Goal: Complete application form

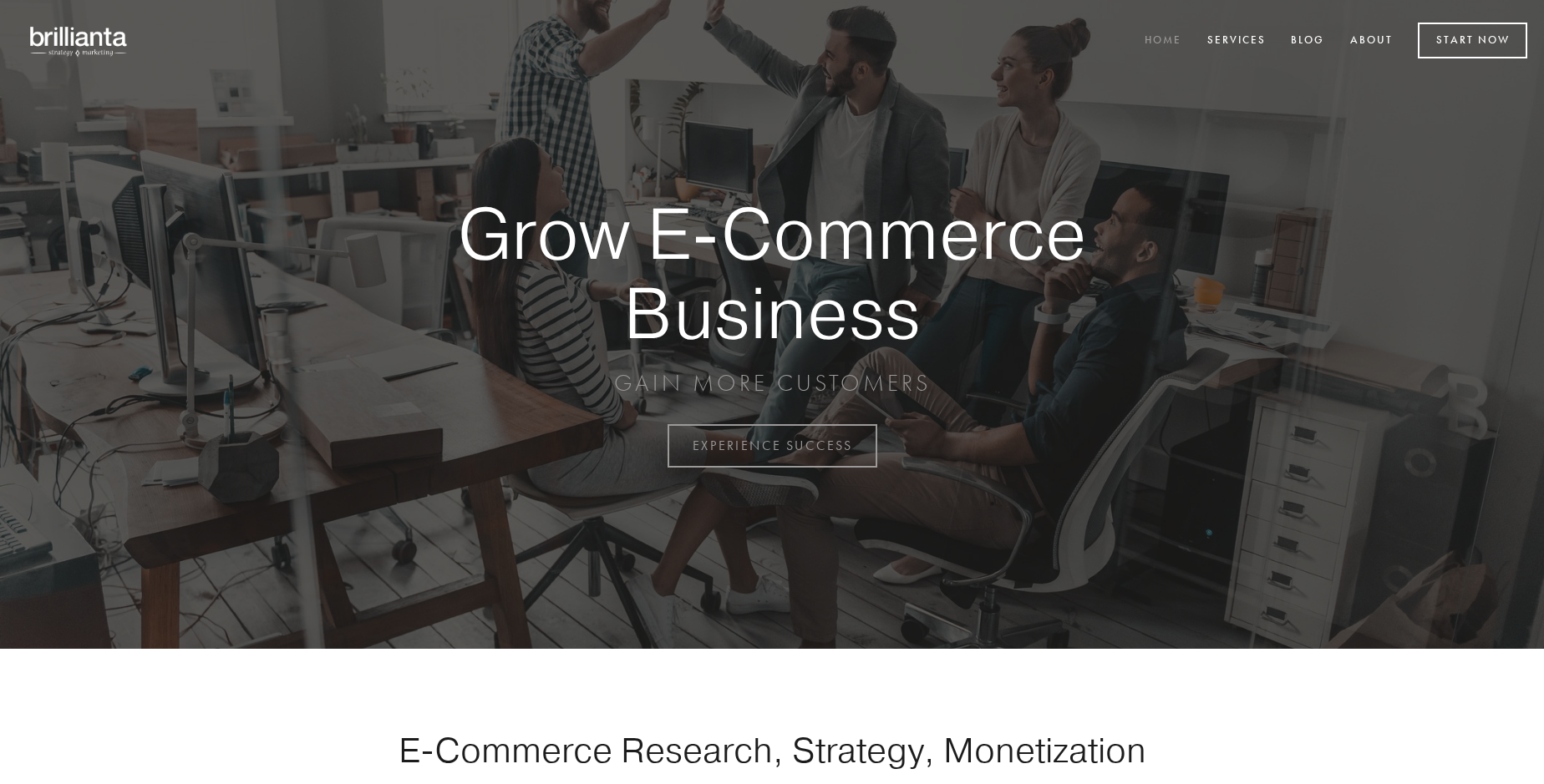
scroll to position [4379, 0]
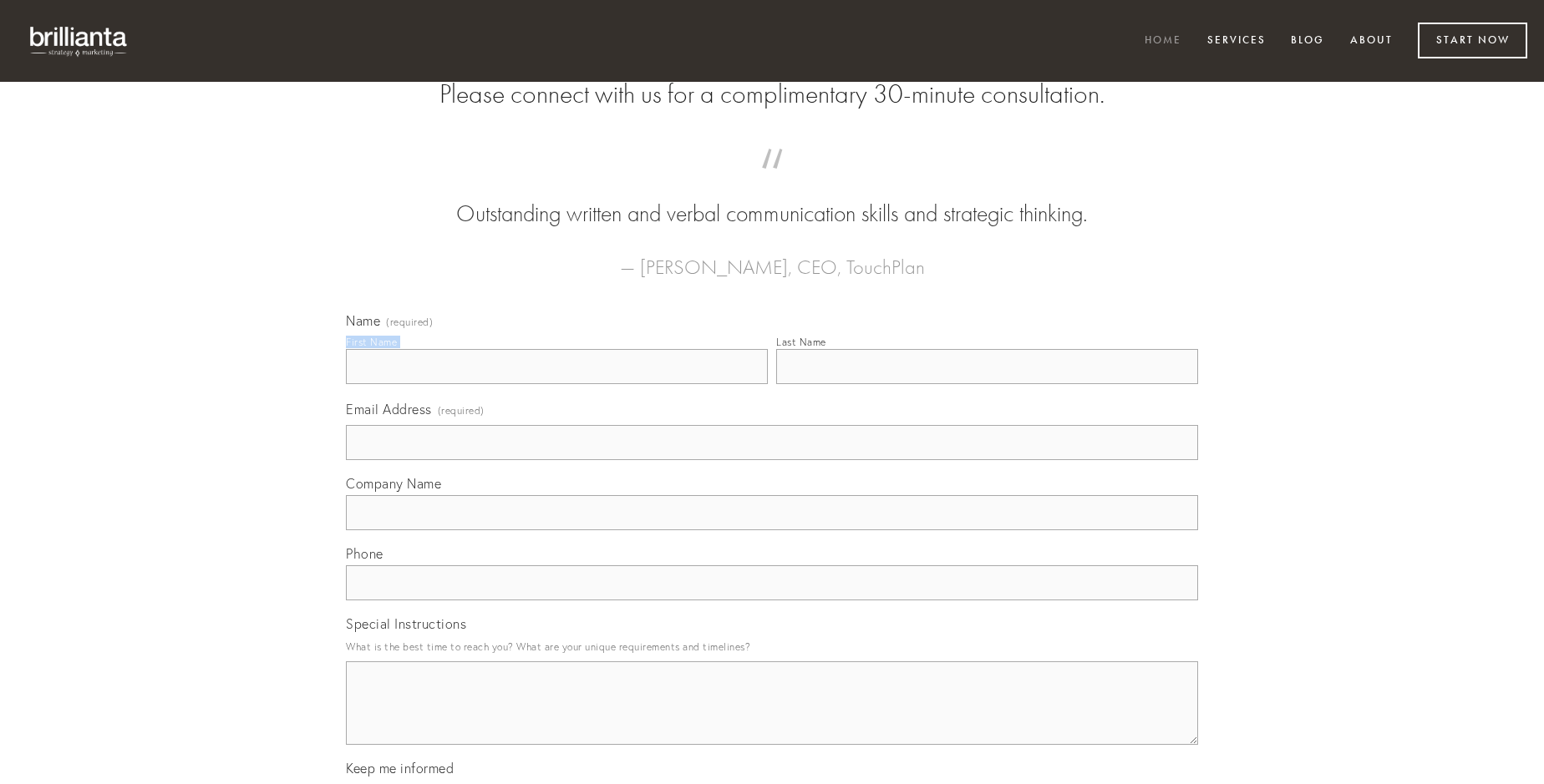
type input "[PERSON_NAME]"
click at [987, 385] on input "Last Name" at bounding box center [988, 367] width 422 height 36
type input "[PERSON_NAME]"
click at [772, 461] on input "Email Address (required)" at bounding box center [772, 443] width 852 height 36
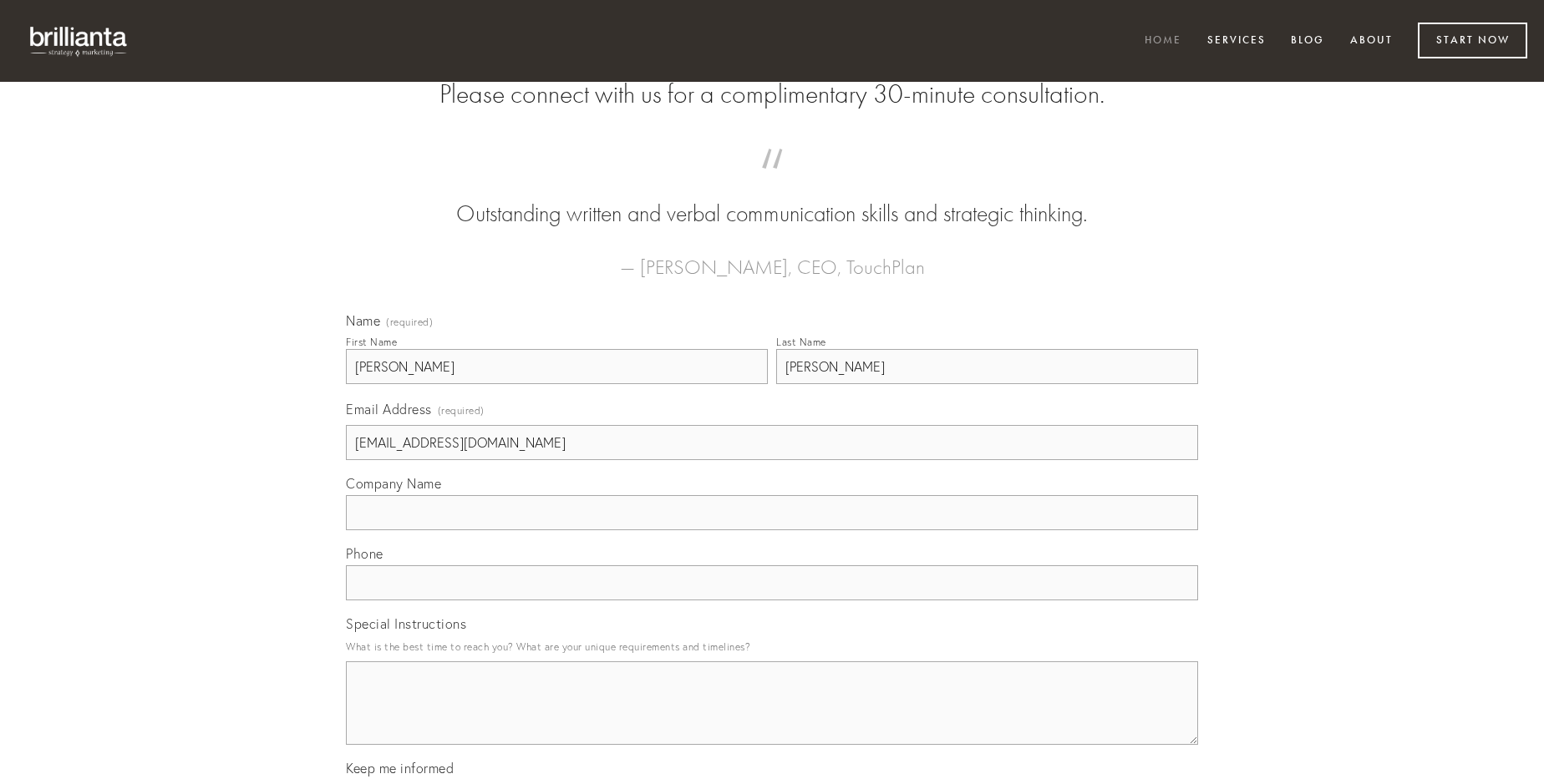
type input "[EMAIL_ADDRESS][DOMAIN_NAME]"
click at [772, 531] on input "Company Name" at bounding box center [772, 513] width 852 height 36
type input "defendo"
click at [772, 601] on input "text" at bounding box center [772, 583] width 852 height 36
click at [772, 718] on textarea "Special Instructions" at bounding box center [772, 703] width 852 height 84
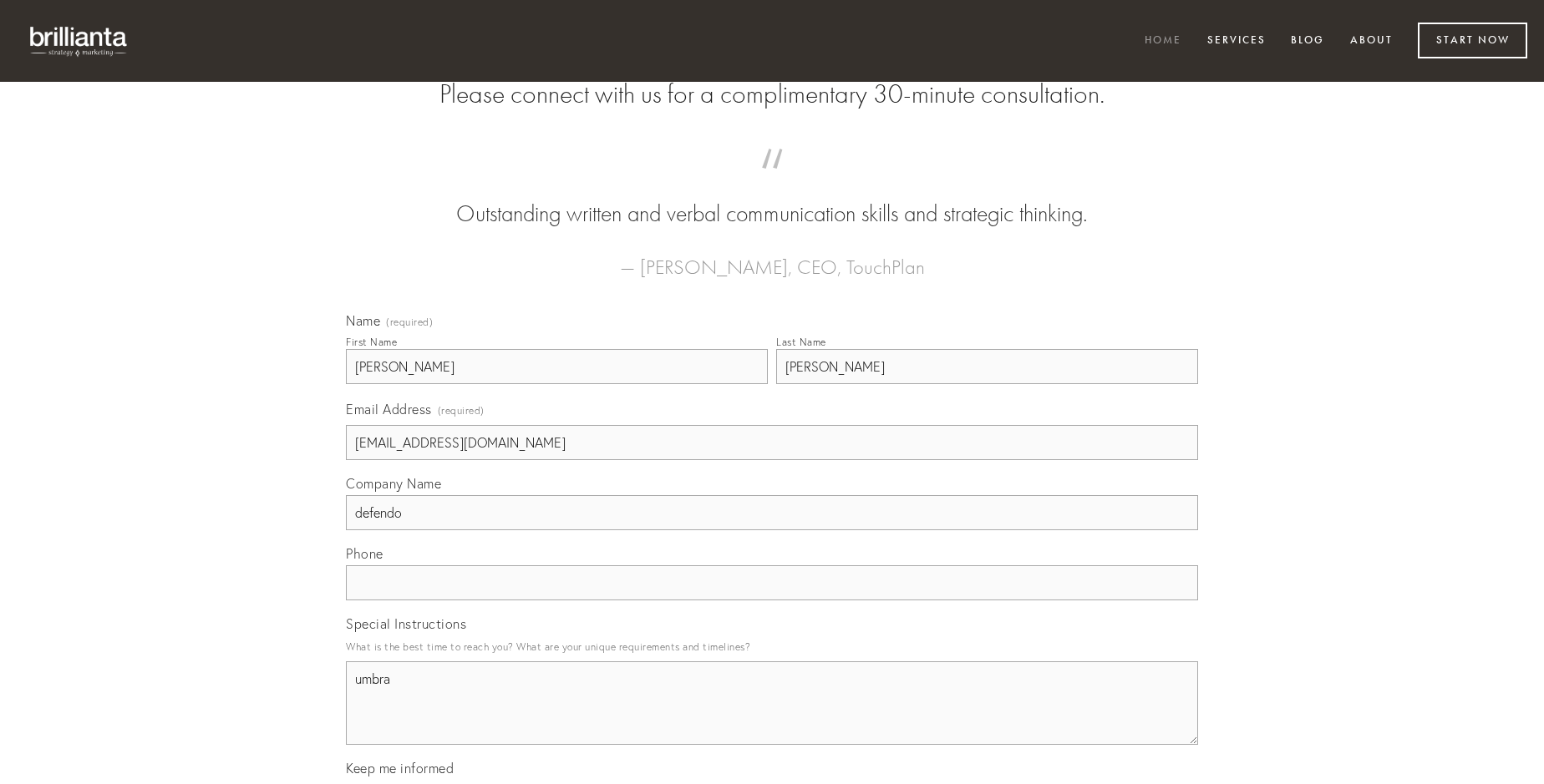
type textarea "umbra"
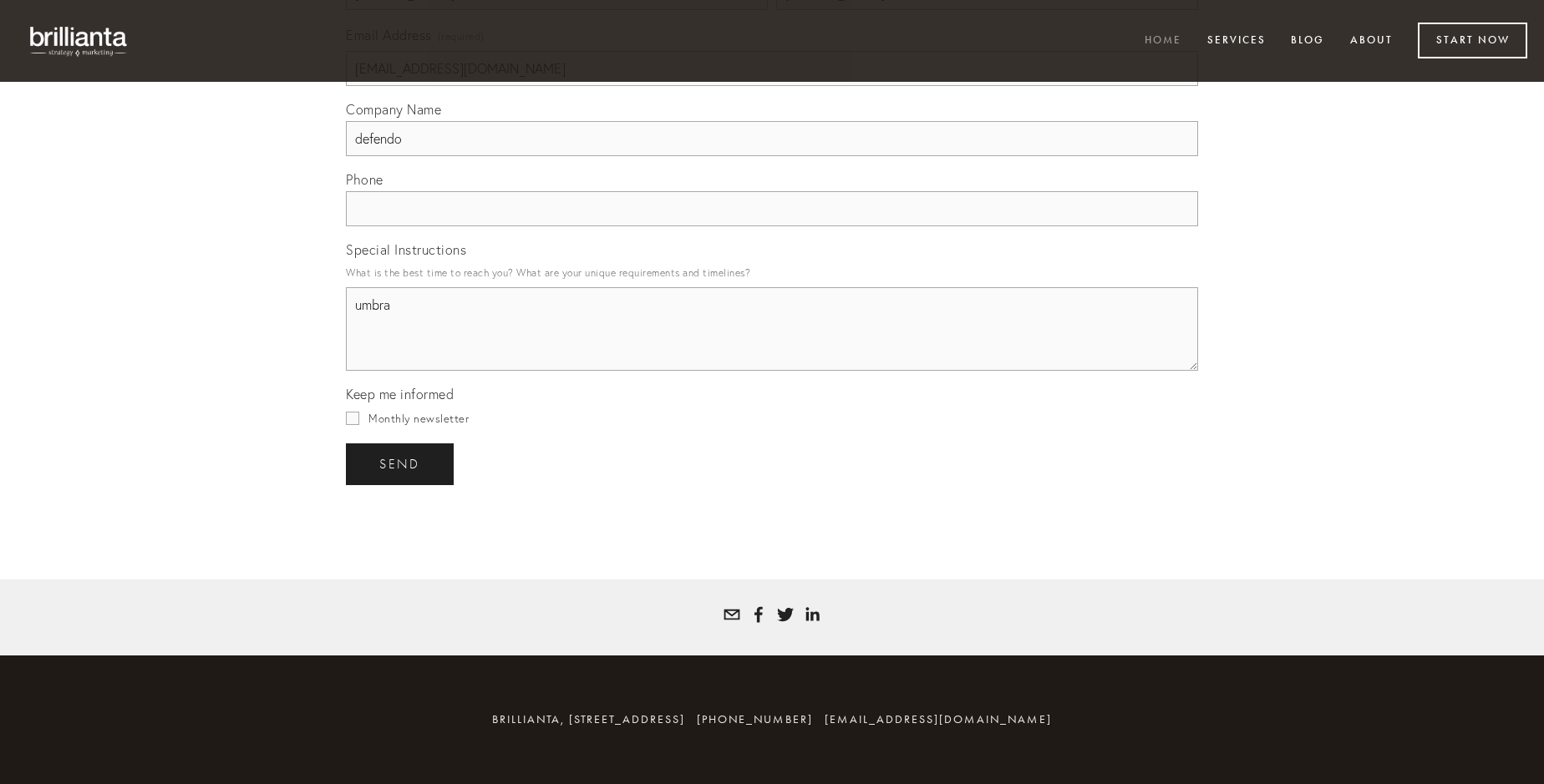
click at [402, 463] on span "send" at bounding box center [401, 463] width 41 height 15
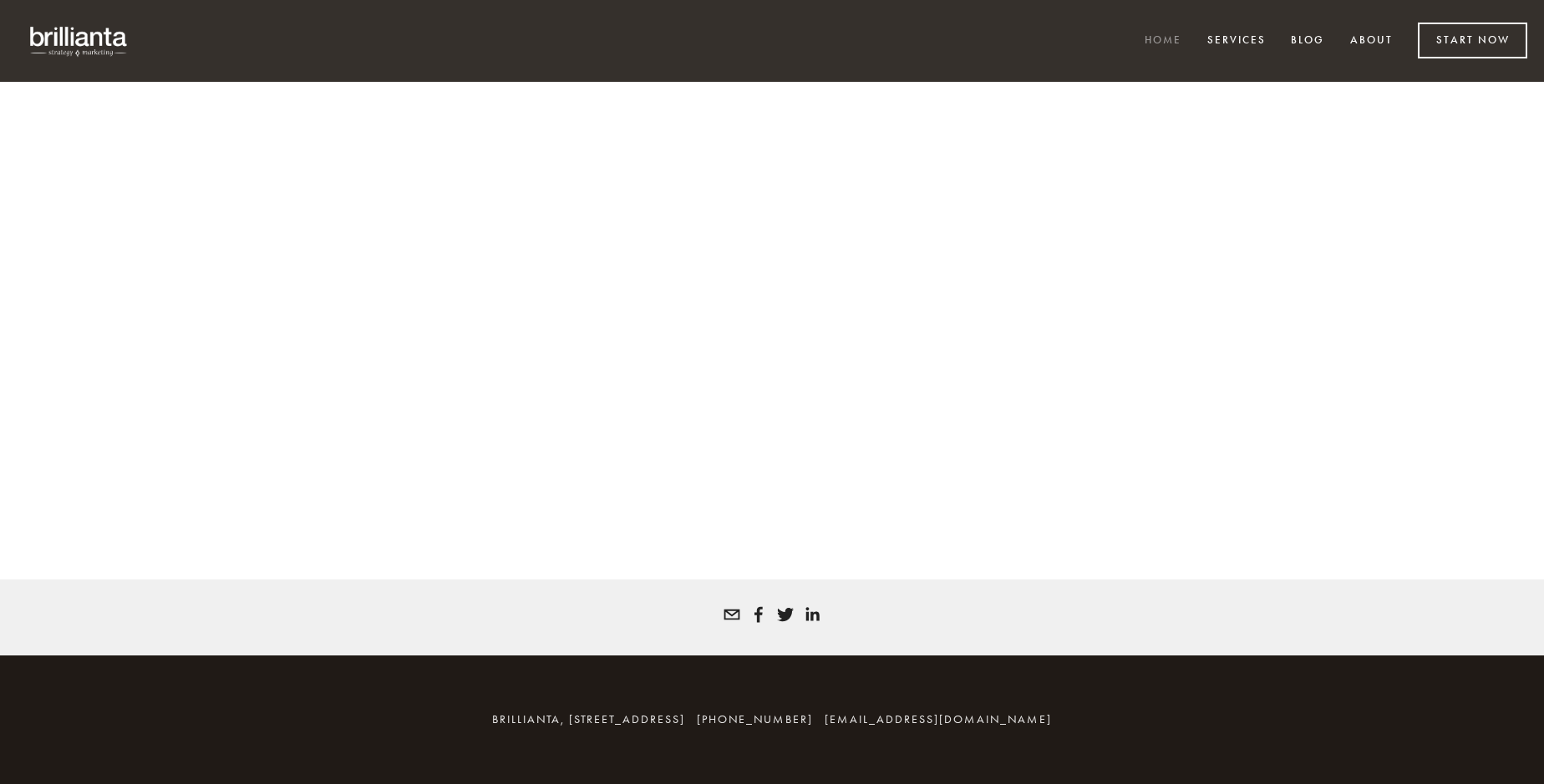
scroll to position [4357, 0]
